Goal: Information Seeking & Learning: Find specific fact

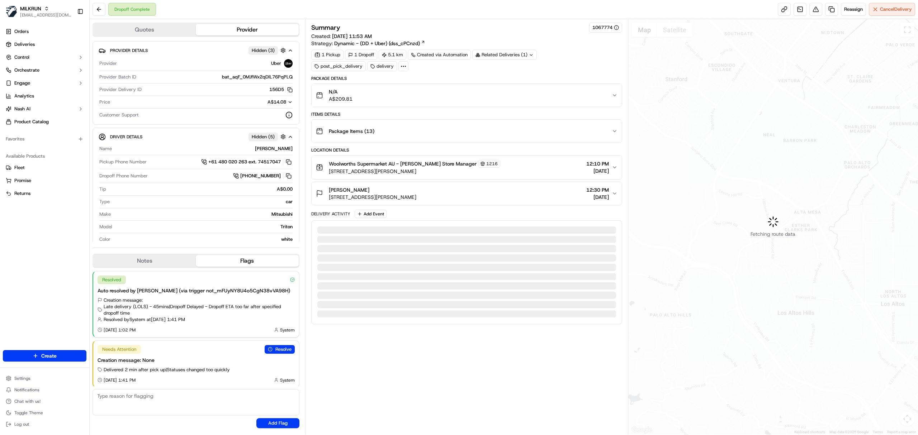
scroll to position [2, 0]
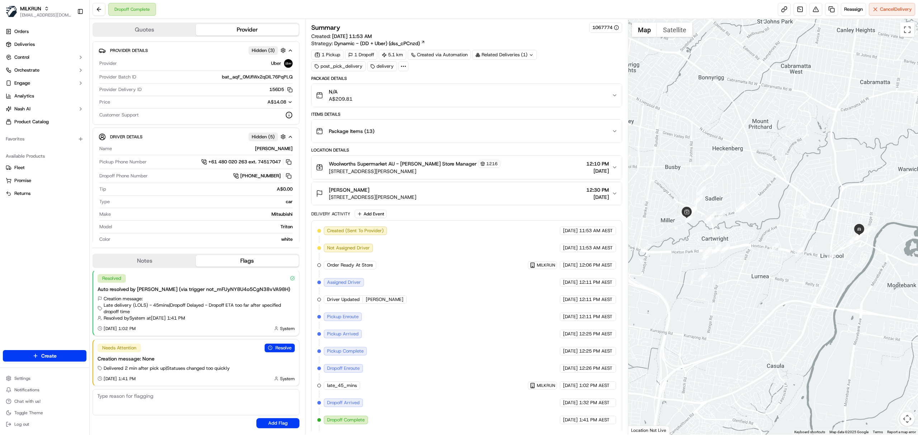
click at [416, 75] on div "Summary 1067774 Created: [DATE] 11:53 AM Strategy: Dynamic - (DD + Uber) (dss_c…" at bounding box center [466, 235] width 311 height 425
click at [529, 51] on div "Related Deliveries (1)" at bounding box center [504, 55] width 65 height 10
click at [496, 76] on td "Order" at bounding box center [464, 72] width 112 height 13
click at [538, 70] on span "ord_ChfzRb5oH258zjVYmDYYNE" at bounding box center [558, 71] width 70 height 6
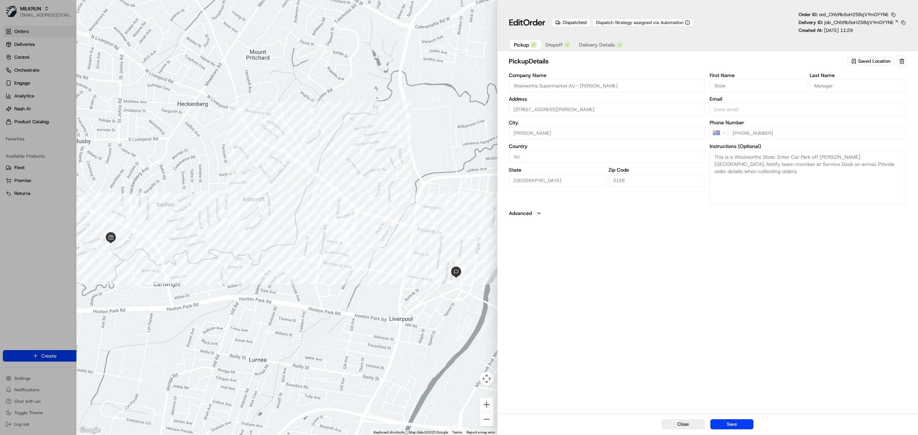
click at [604, 52] on div "Edit Order Dispatched Dispatch Strategy assigned via Automation Order ID: ord_C…" at bounding box center [707, 27] width 420 height 54
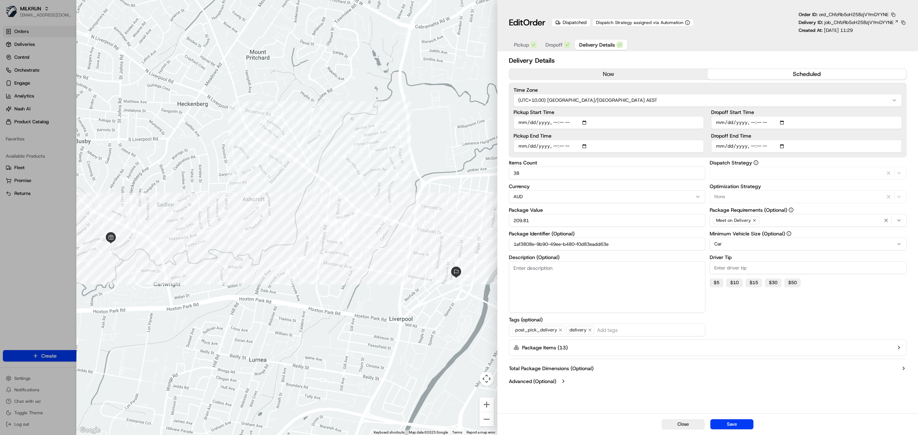
click at [601, 48] on span "Delivery Details" at bounding box center [597, 44] width 36 height 7
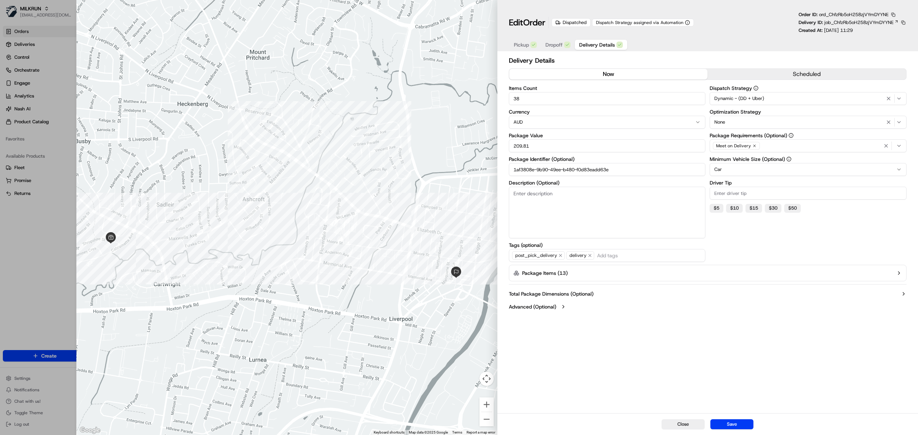
click at [573, 73] on button "now" at bounding box center [608, 74] width 199 height 11
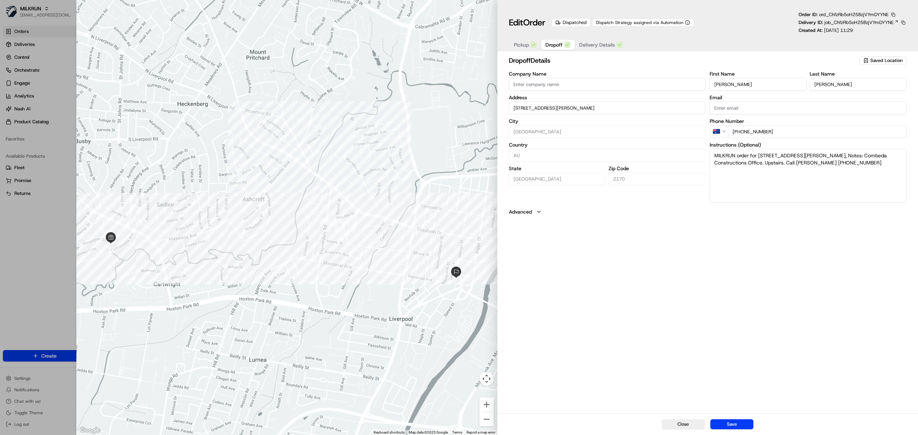
click at [559, 41] on button "Dropoff" at bounding box center [558, 45] width 34 height 10
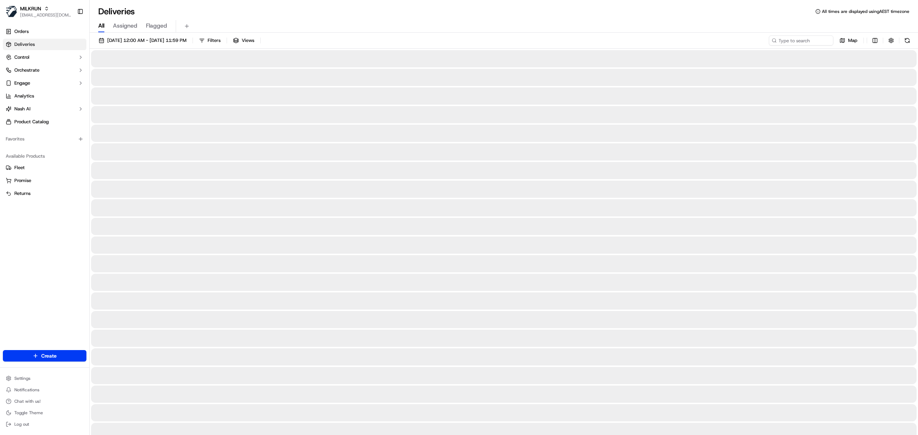
click at [98, 29] on span "All" at bounding box center [101, 26] width 6 height 9
click at [140, 37] on span "16/09/2025 12:00 AM - 16/09/2025 11:59 PM" at bounding box center [146, 40] width 79 height 6
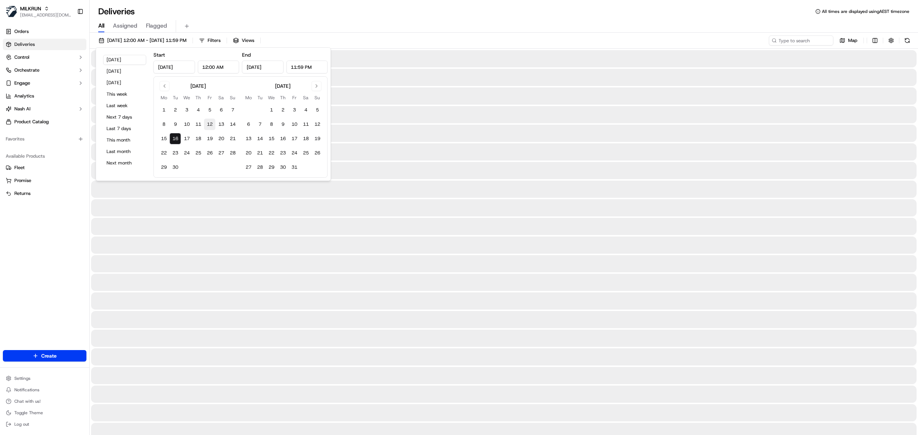
click at [213, 122] on button "12" at bounding box center [209, 124] width 11 height 11
type input "Sep 12, 2025"
click at [212, 122] on button "12" at bounding box center [209, 124] width 11 height 11
click at [211, 125] on button "12" at bounding box center [209, 124] width 11 height 11
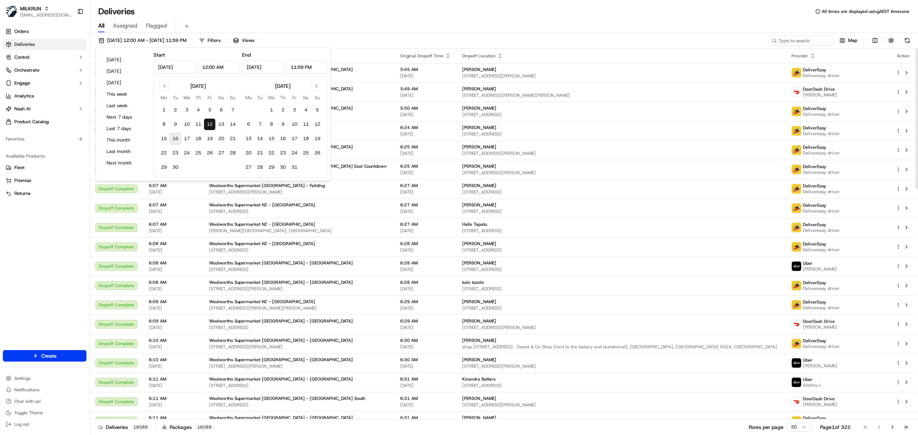
click at [775, 39] on icon at bounding box center [773, 40] width 5 height 5
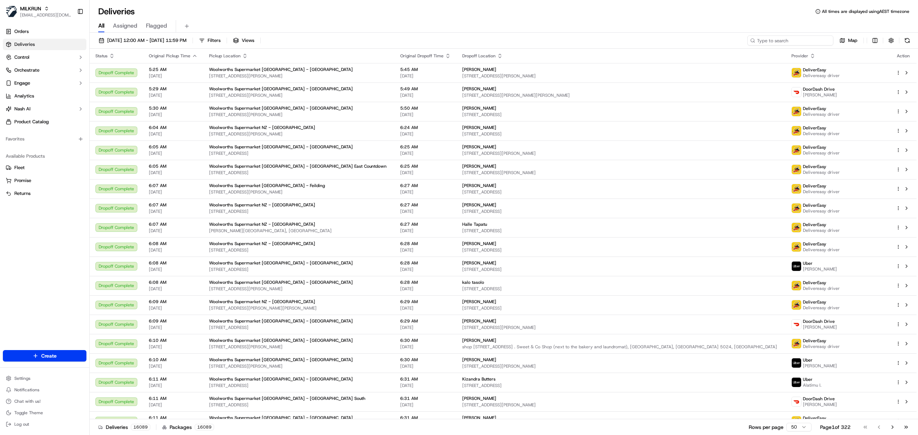
click at [779, 43] on input at bounding box center [790, 40] width 86 height 10
paste input "[PERSON_NAME]"
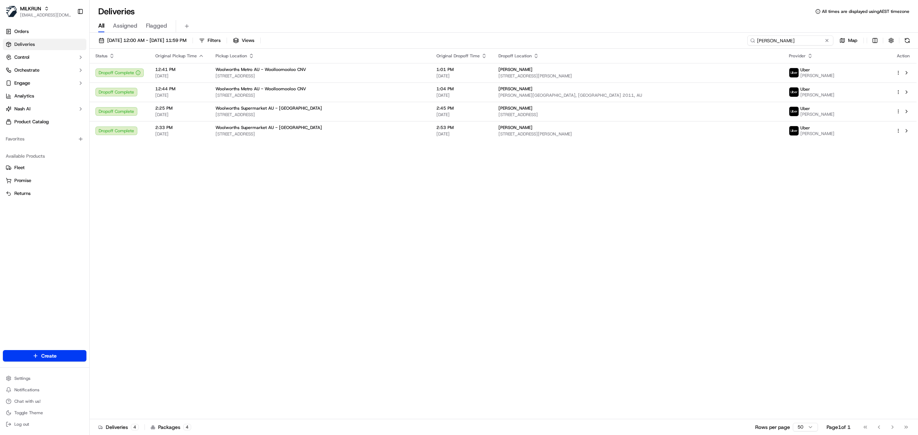
type input "[PERSON_NAME]"
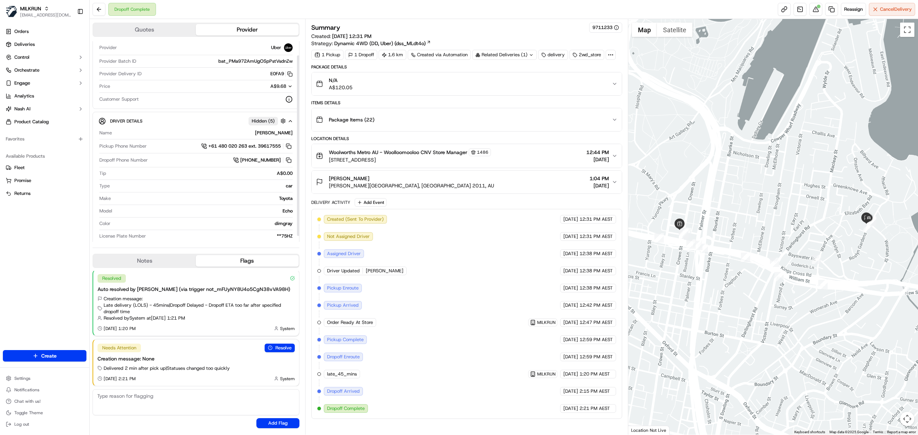
scroll to position [22, 0]
copy div "[PERSON_NAME]"
drag, startPoint x: 273, startPoint y: 129, endPoint x: 293, endPoint y: 128, distance: 20.5
click at [293, 128] on div "Driver Details Hidden ( 5 ) Name JAMEL B. Pickup Phone Number +61 480 020 263 e…" at bounding box center [195, 174] width 207 height 134
click at [498, 56] on div "Related Deliveries (1)" at bounding box center [504, 55] width 65 height 10
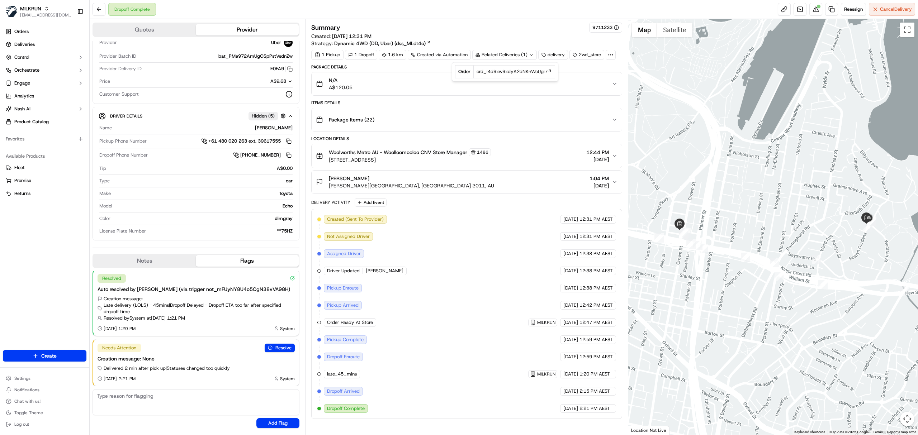
click at [484, 177] on div "Jesse Brockis Kenmar, Elizabeth Bay, NSW 2011, AU 1:04 PM 12/09/2025" at bounding box center [464, 182] width 296 height 14
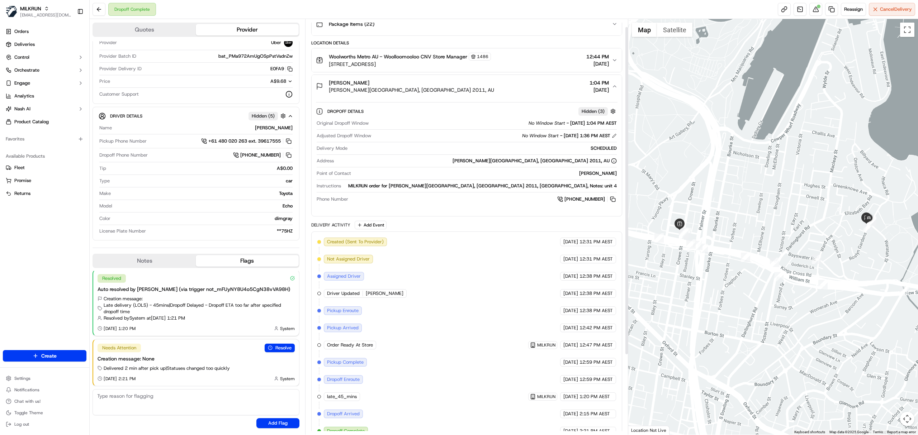
scroll to position [0, 0]
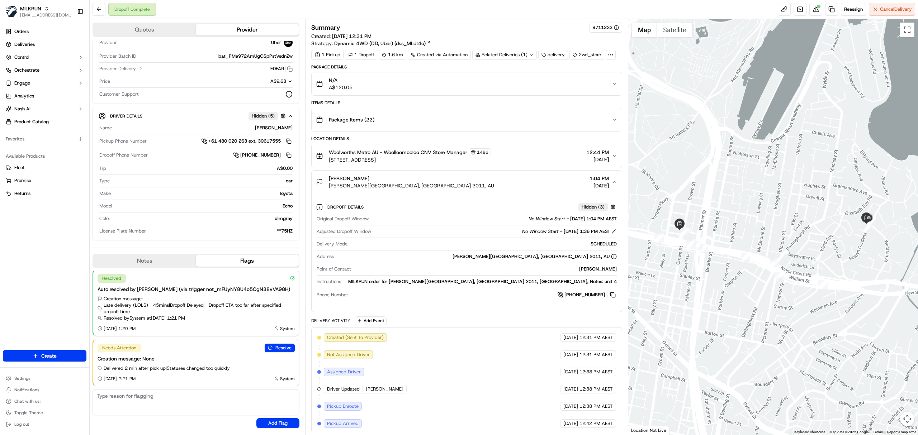
click at [529, 51] on div "Related Deliveries (1)" at bounding box center [504, 55] width 65 height 10
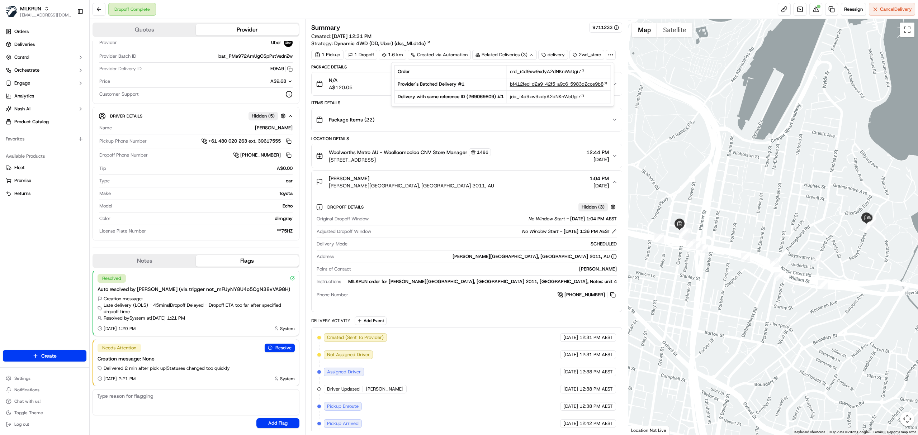
click at [531, 86] on span "bf412fed-d2a9-42f5-a9c6-5983d2cce9b8" at bounding box center [557, 84] width 94 height 6
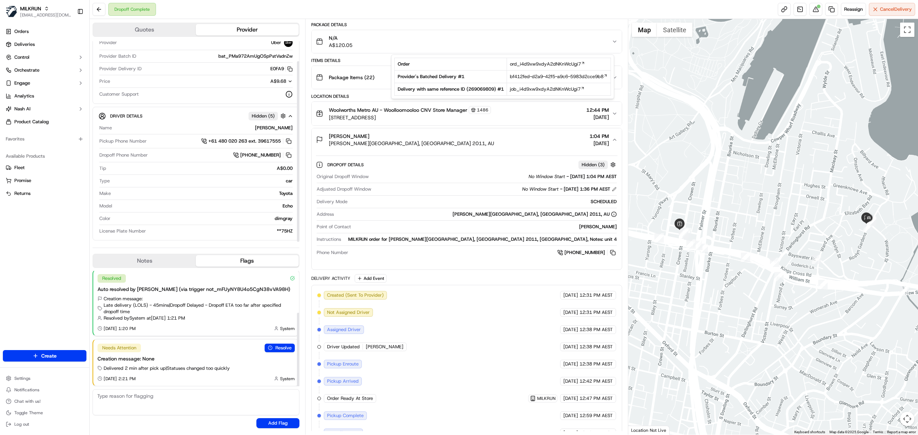
scroll to position [111, 0]
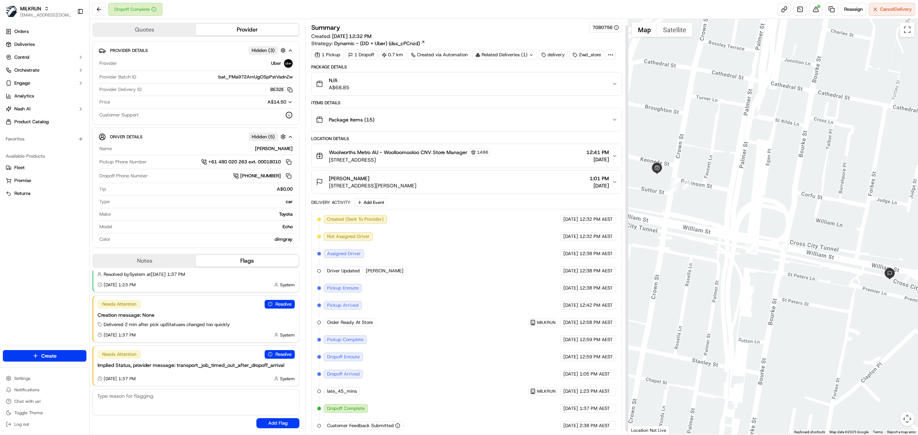
scroll to position [9, 0]
